Goal: Task Accomplishment & Management: Complete application form

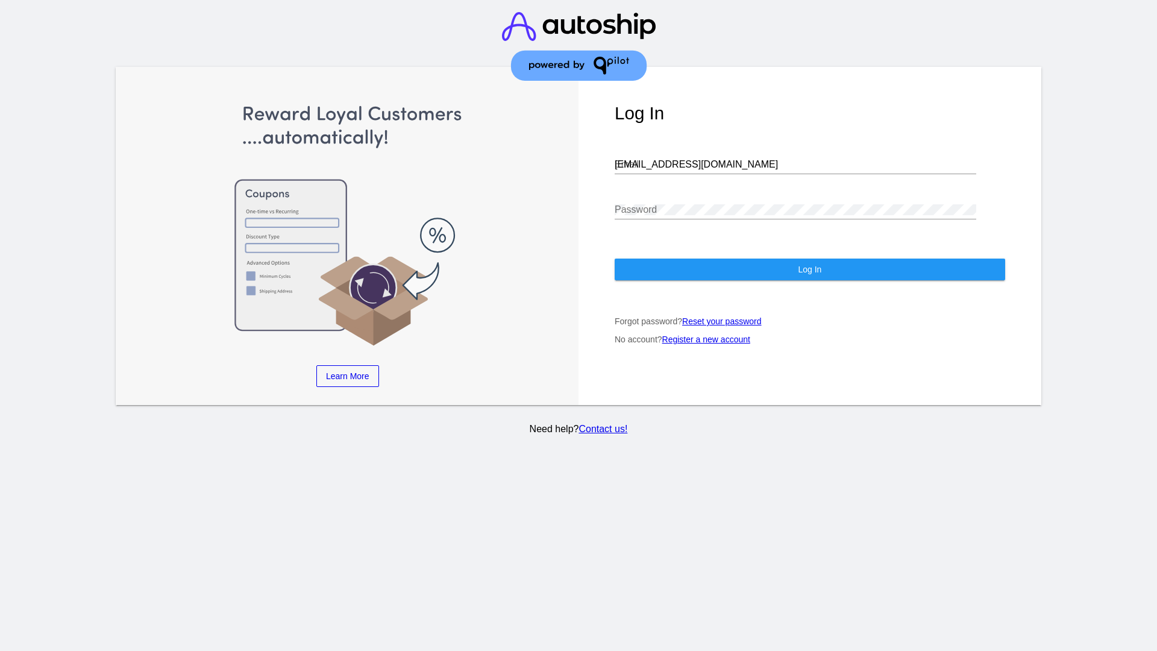
type input "[EMAIL_ADDRESS][DOMAIN_NAME]"
click at [809, 269] on span "Log In" at bounding box center [810, 270] width 24 height 10
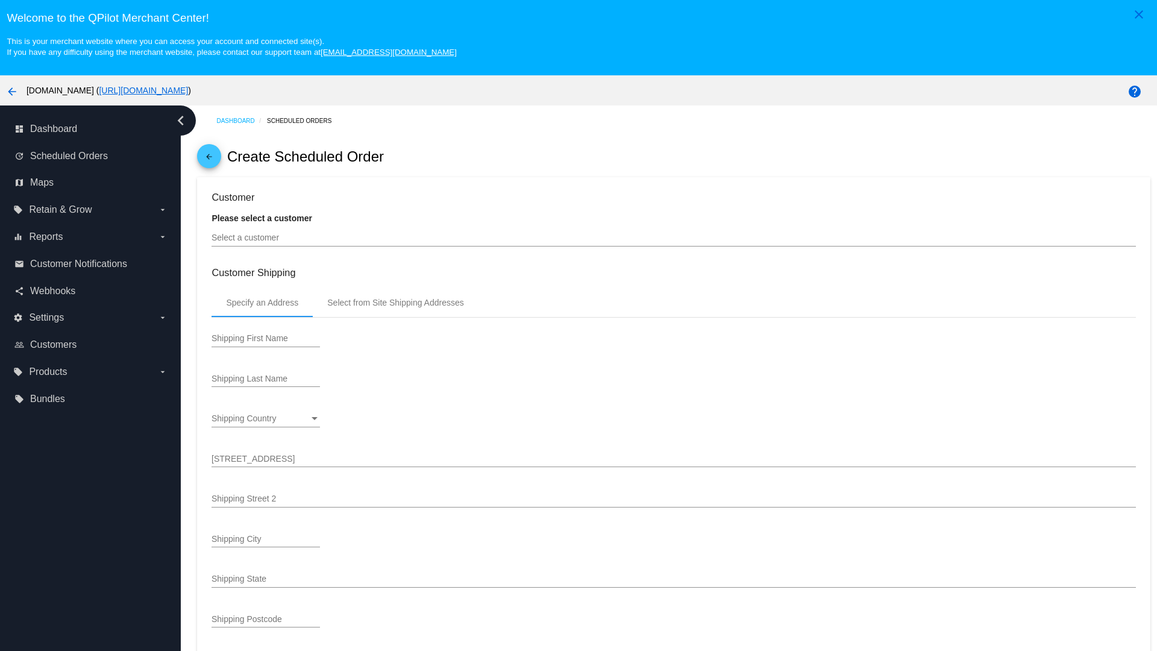
click at [674, 237] on input "Select a customer" at bounding box center [674, 238] width 924 height 10
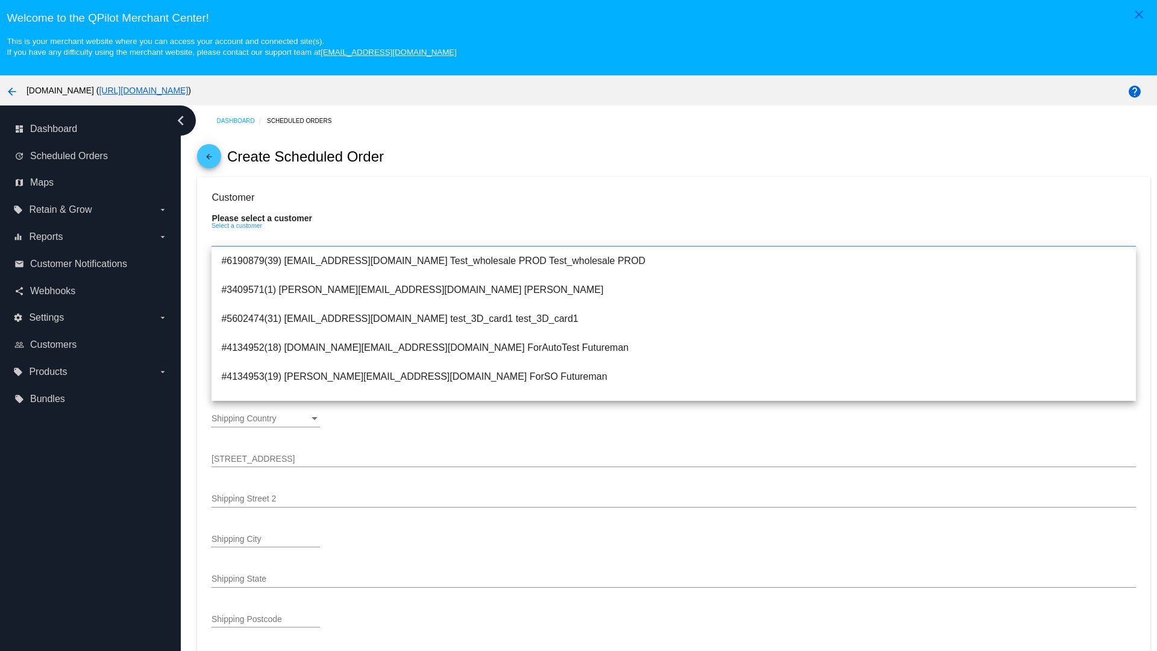
type input "ForSO"
type input "Futureman"
type input "[STREET_ADDRESS]"
type input "[GEOGRAPHIC_DATA][PERSON_NAME]"
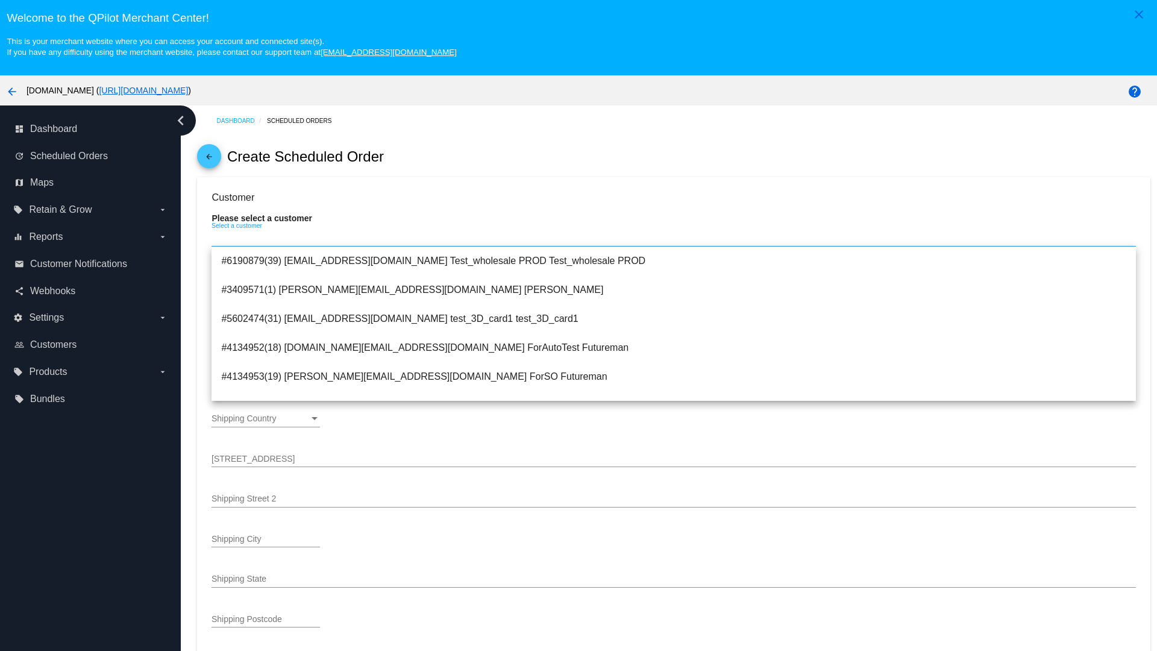
type input "95131"
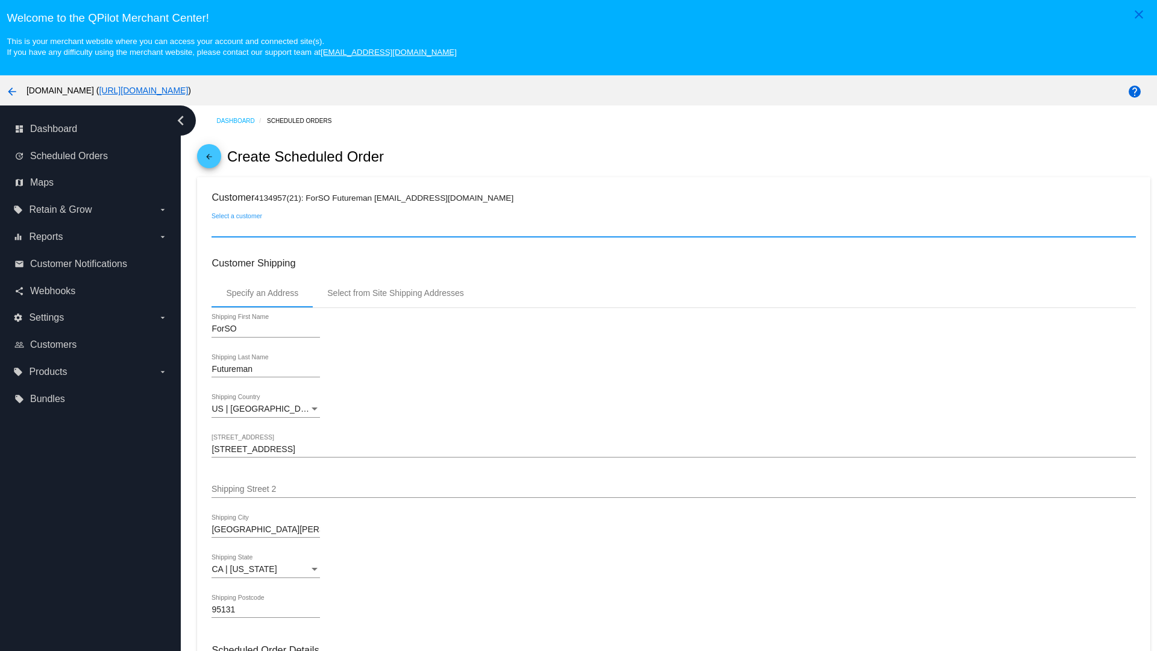
scroll to position [427, 0]
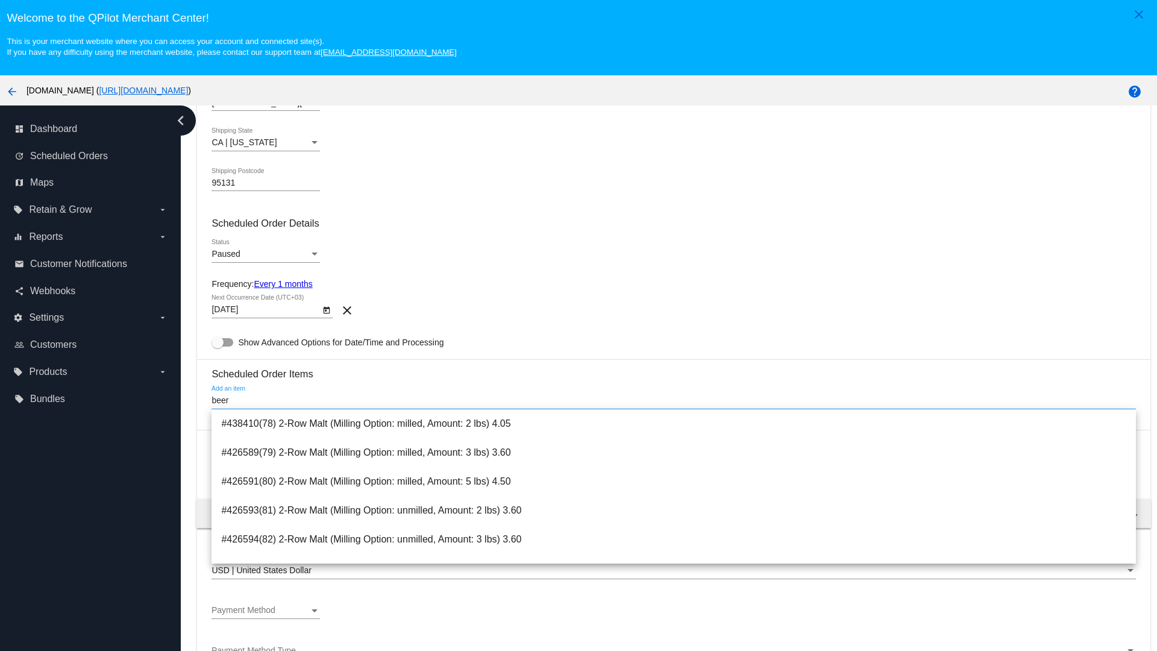
type input "beer"
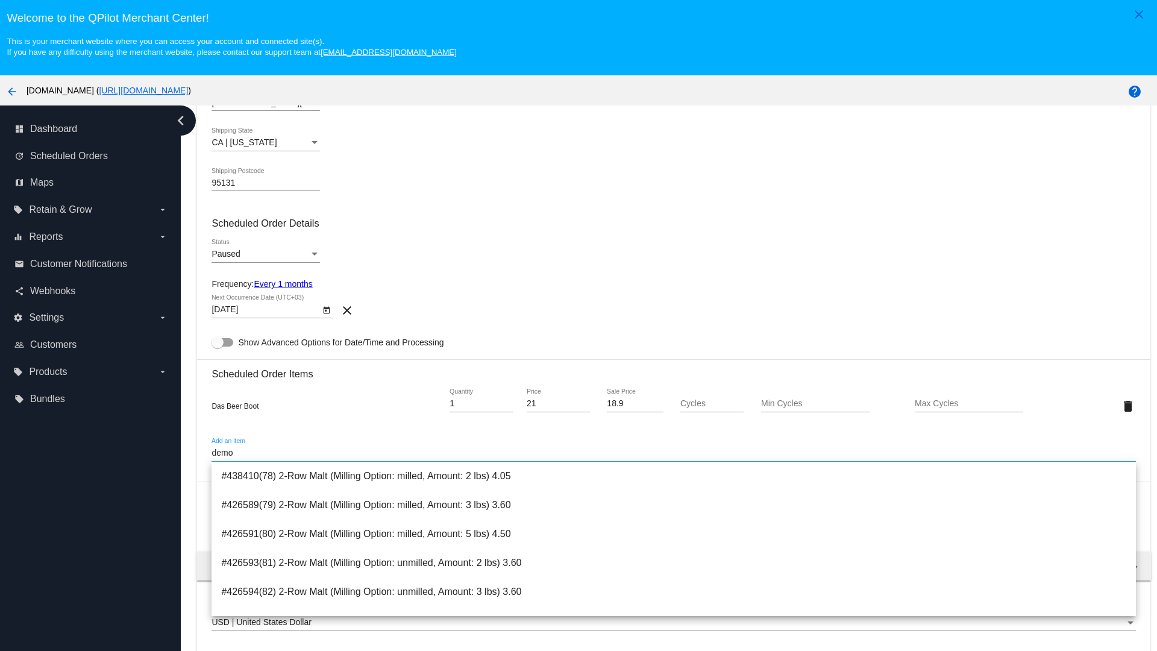
type input "demo"
